Goal: Find specific page/section: Find specific page/section

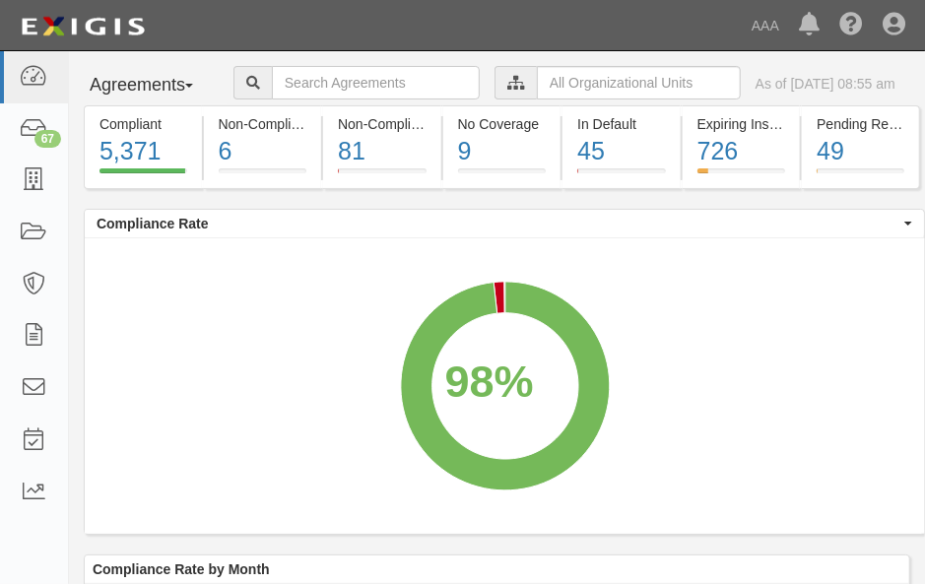
click at [508, 91] on icon at bounding box center [517, 84] width 18 height 14
click at [570, 100] on input "text" at bounding box center [639, 83] width 204 height 34
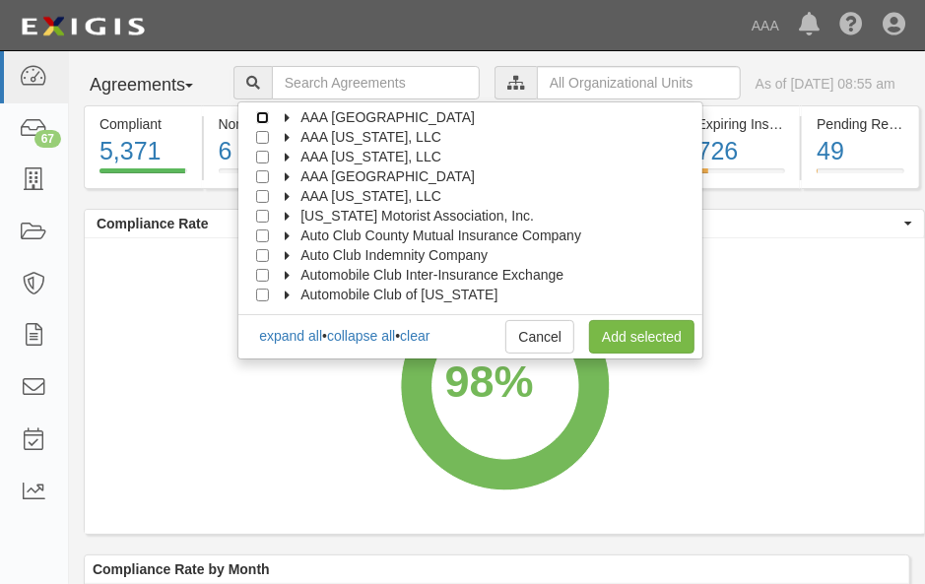
click at [269, 124] on input "AAA [GEOGRAPHIC_DATA]" at bounding box center [262, 117] width 13 height 13
checkbox input "true"
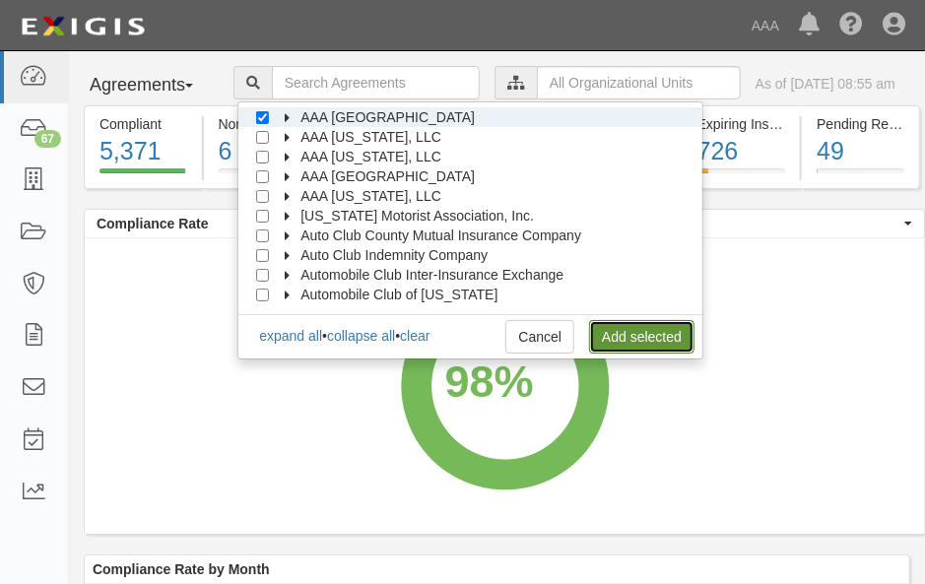
click at [645, 354] on link "Add selected" at bounding box center [641, 337] width 105 height 34
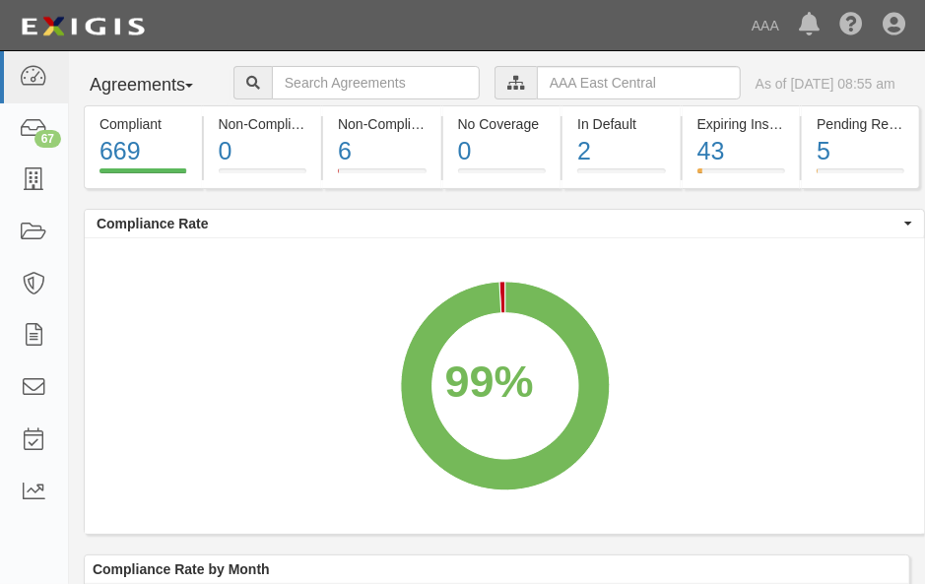
click at [847, 294] on rect "A chart." at bounding box center [505, 386] width 841 height 296
click at [272, 100] on input "text" at bounding box center [376, 83] width 208 height 34
paste input "Past 2 Present"
type input "Past 2 Present"
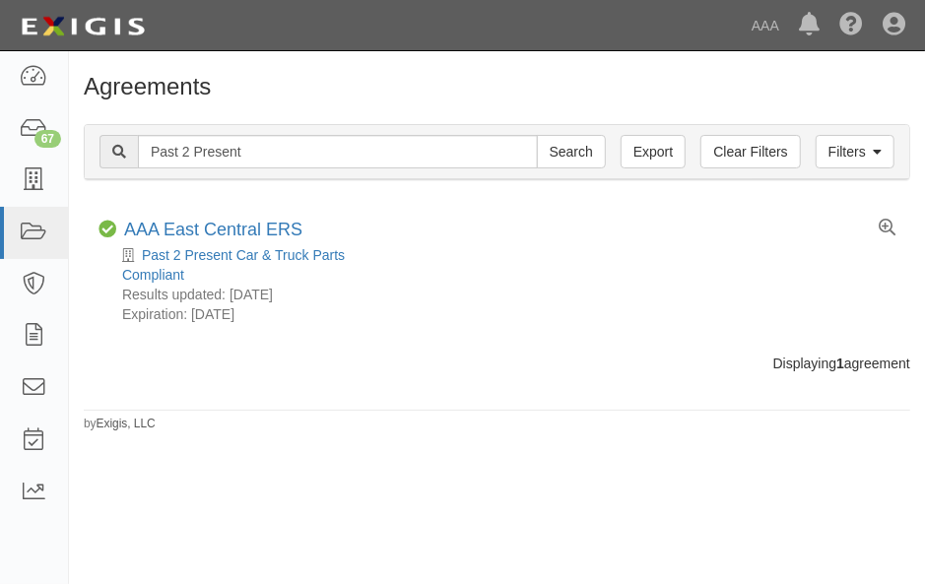
click at [825, 484] on div "Agreements Filters Clear Filters Export Past 2 Present Search Filters Complianc…" at bounding box center [462, 322] width 925 height 526
